Goal: Check status

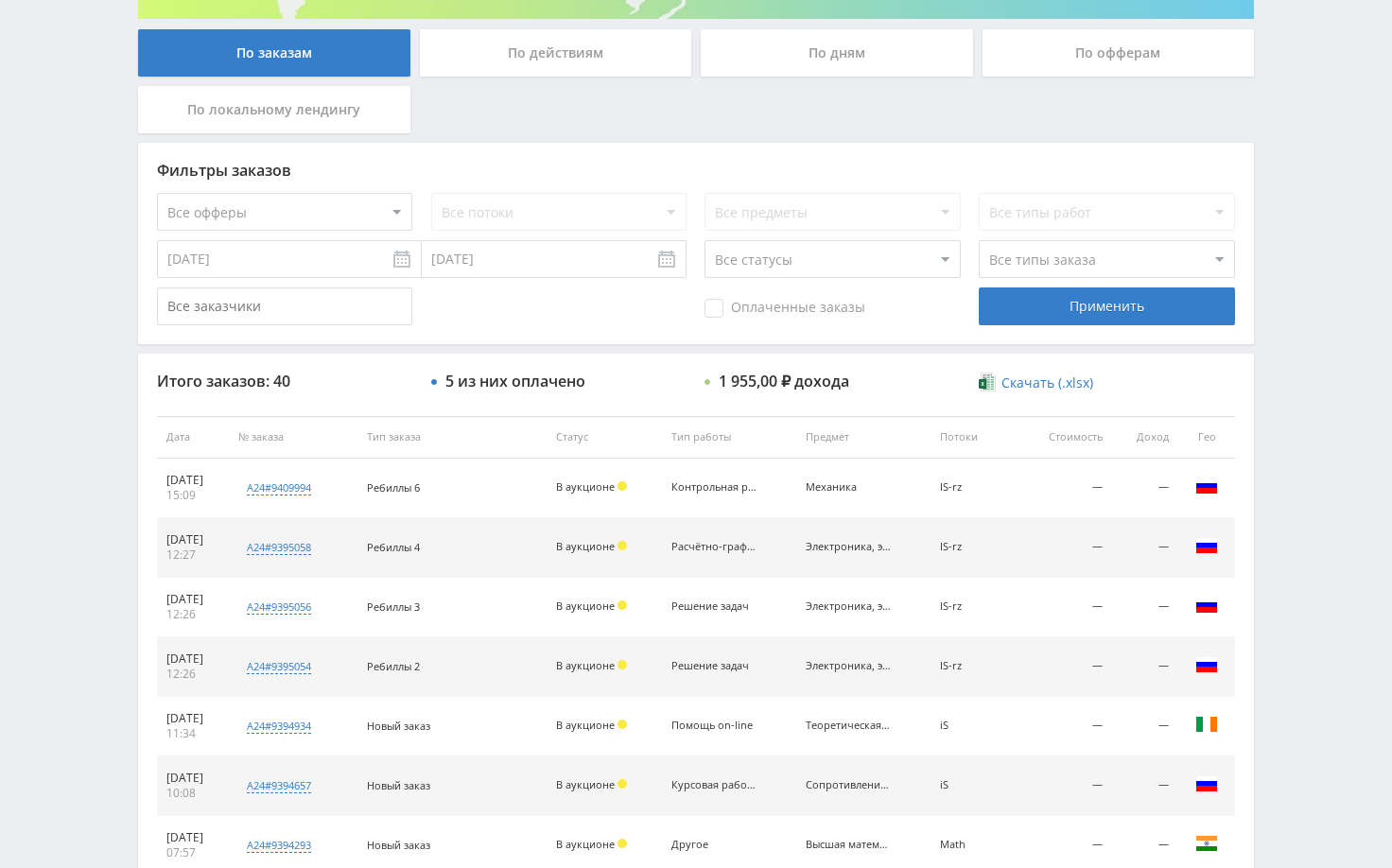
scroll to position [378, 0]
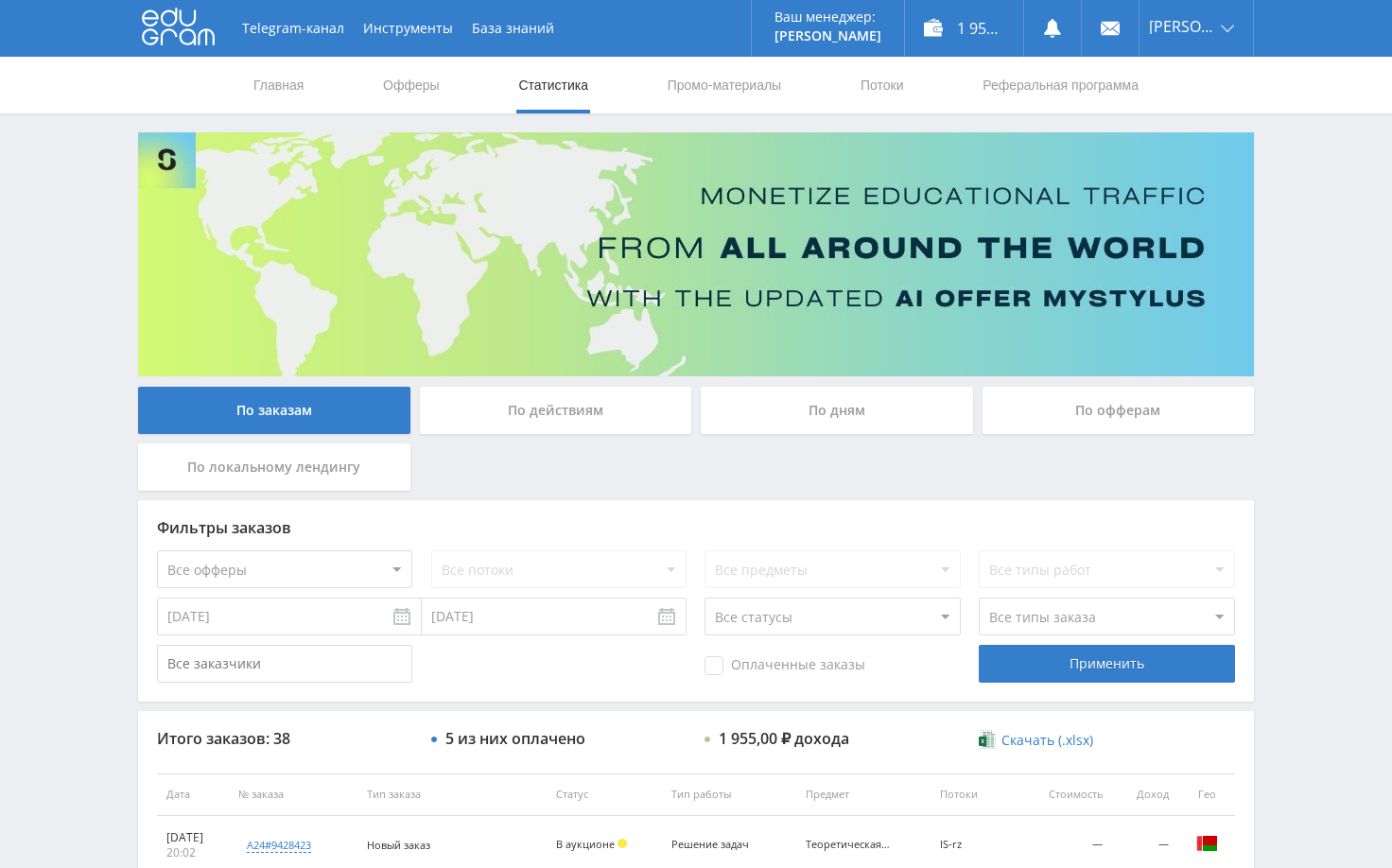
drag, startPoint x: 1335, startPoint y: 214, endPoint x: 1219, endPoint y: 0, distance: 243.4
click at [1335, 213] on div "Telegram-канал Инструменты База знаний Ваш менеджер: Alex Alex Online @edugram_…" at bounding box center [696, 794] width 1392 height 1588
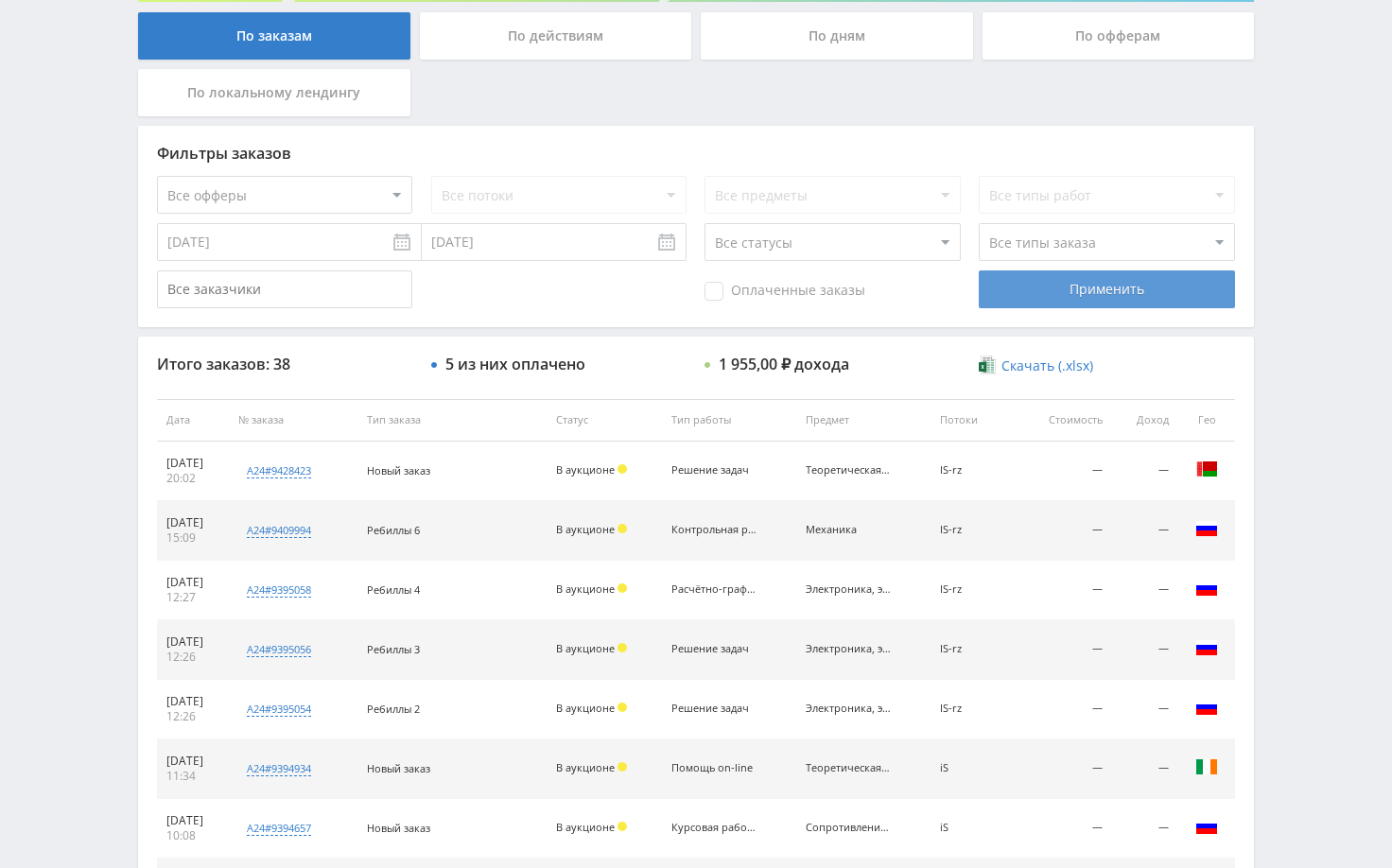
scroll to position [378, 0]
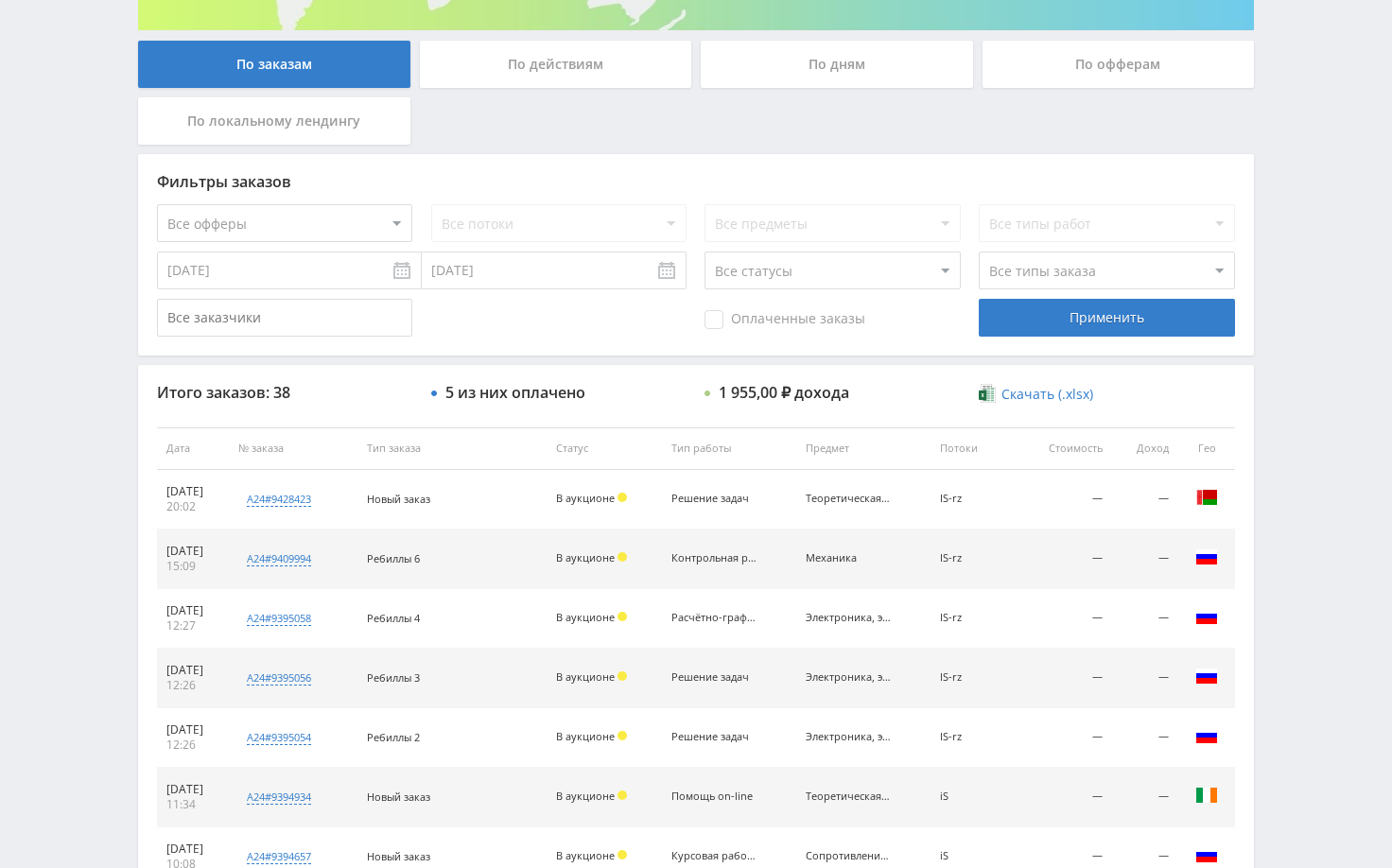
scroll to position [473, 0]
